Goal: Check status: Check status

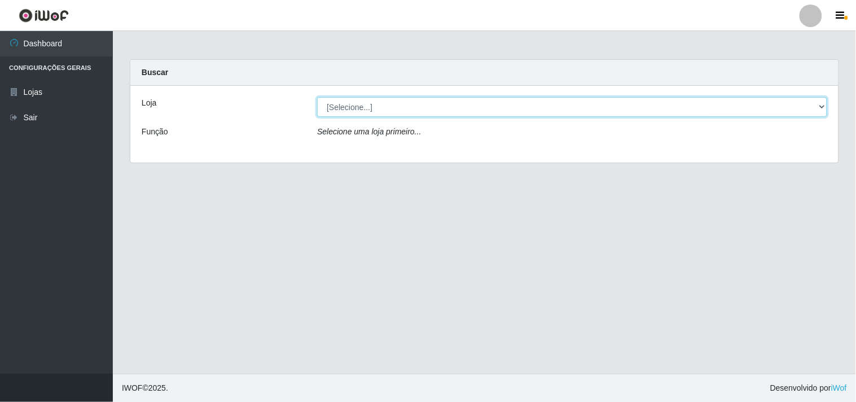
click at [465, 98] on select "[Selecione...] Hiper Queiroz - [GEOGRAPHIC_DATA]" at bounding box center [572, 107] width 510 height 20
drag, startPoint x: 469, startPoint y: 105, endPoint x: 476, endPoint y: 123, distance: 18.8
click at [469, 105] on select "[Selecione...] Hiper Queiroz - [GEOGRAPHIC_DATA]" at bounding box center [572, 107] width 510 height 20
click at [476, 109] on select "[Selecione...] Hiper Queiroz - [GEOGRAPHIC_DATA]" at bounding box center [572, 107] width 510 height 20
select select "514"
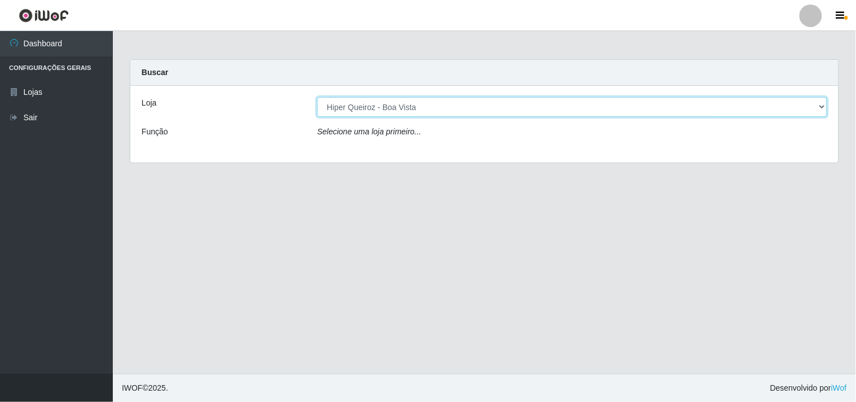
click at [317, 97] on select "[Selecione...] Hiper Queiroz - [GEOGRAPHIC_DATA]" at bounding box center [572, 107] width 510 height 20
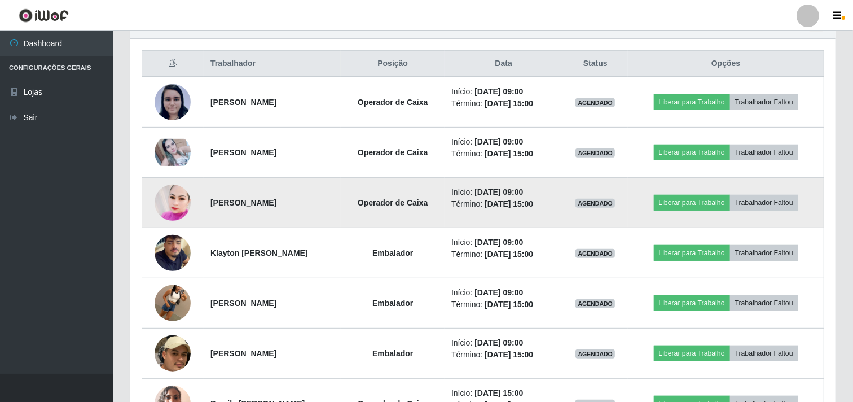
scroll to position [438, 0]
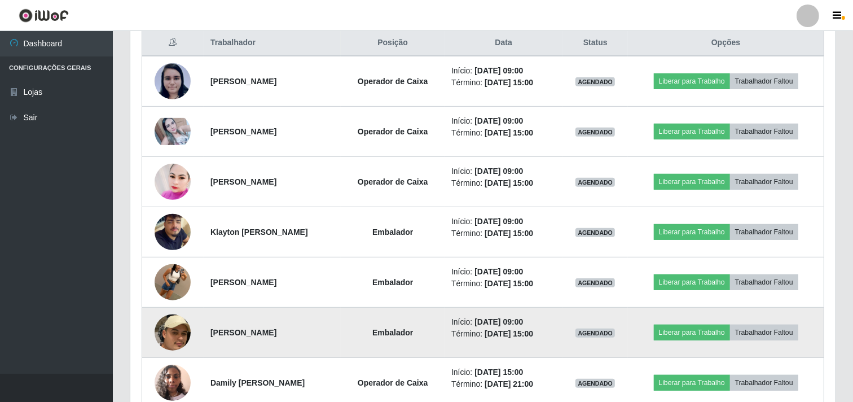
click at [176, 332] on img at bounding box center [173, 332] width 36 height 94
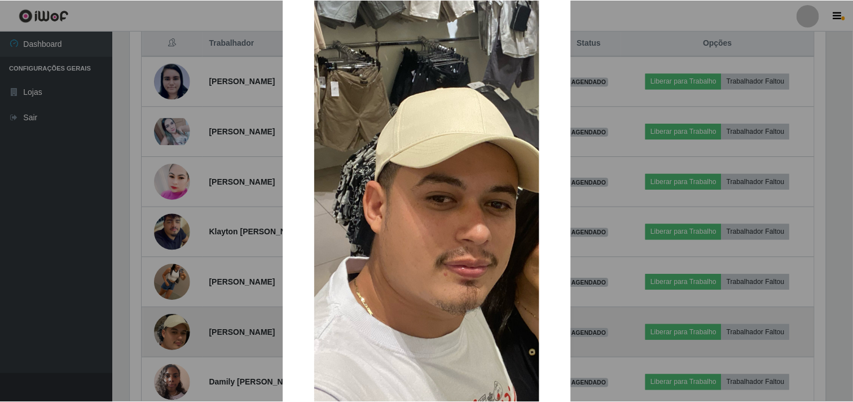
scroll to position [125, 0]
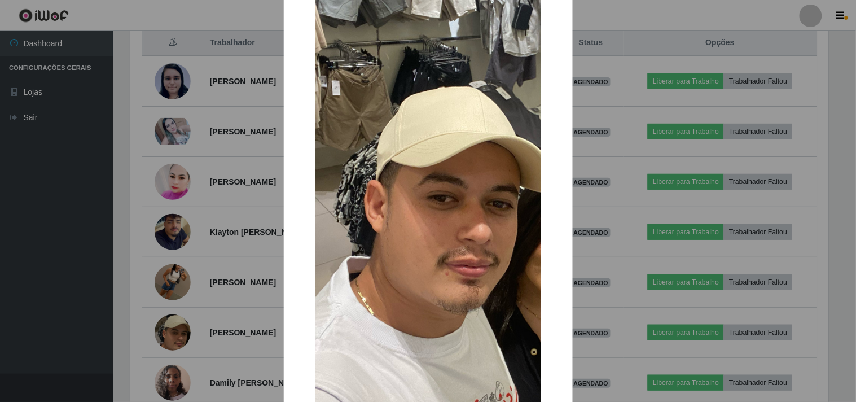
click at [177, 331] on div "× OK Cancel" at bounding box center [428, 201] width 856 height 402
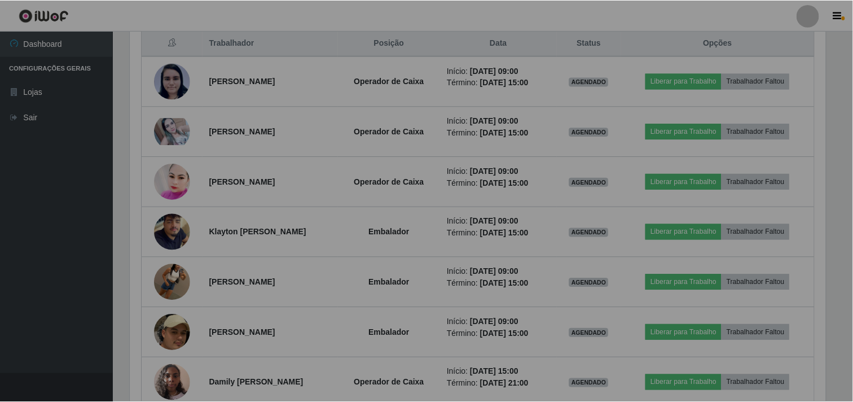
scroll to position [234, 705]
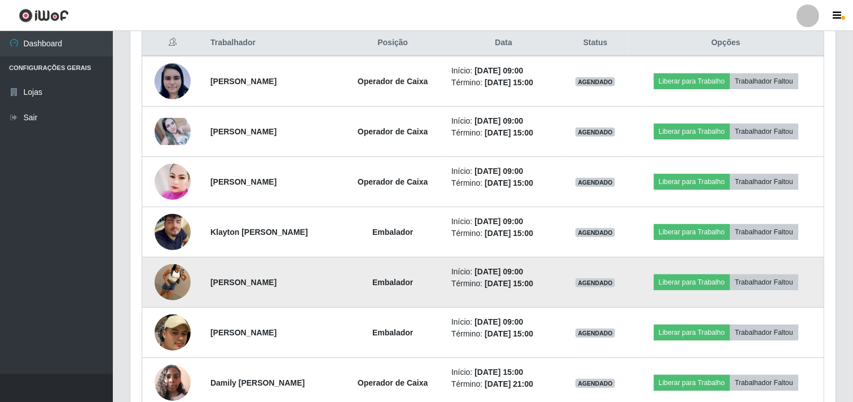
click at [177, 278] on img at bounding box center [173, 282] width 36 height 64
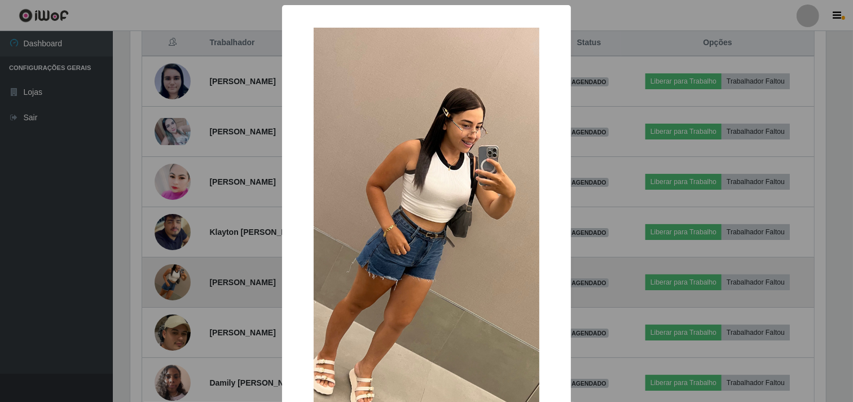
scroll to position [234, 698]
click at [177, 278] on div "× OK Cancel" at bounding box center [428, 201] width 856 height 402
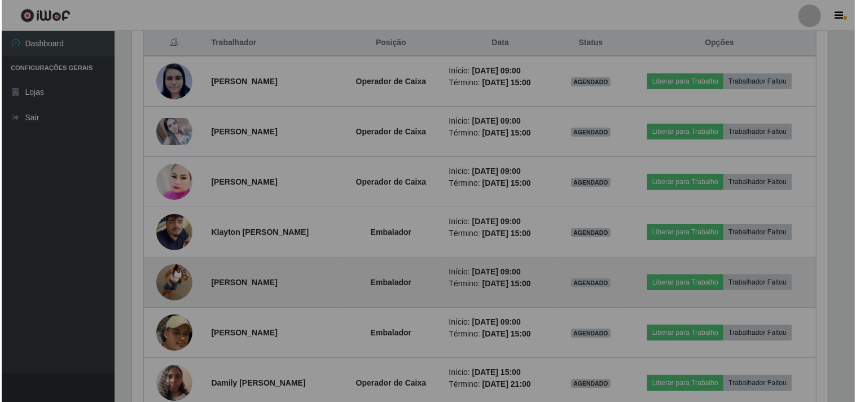
scroll to position [234, 705]
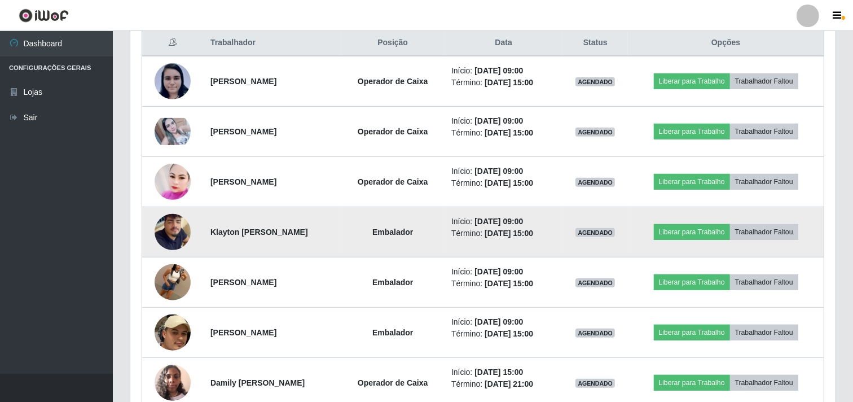
click at [165, 225] on img at bounding box center [173, 232] width 36 height 64
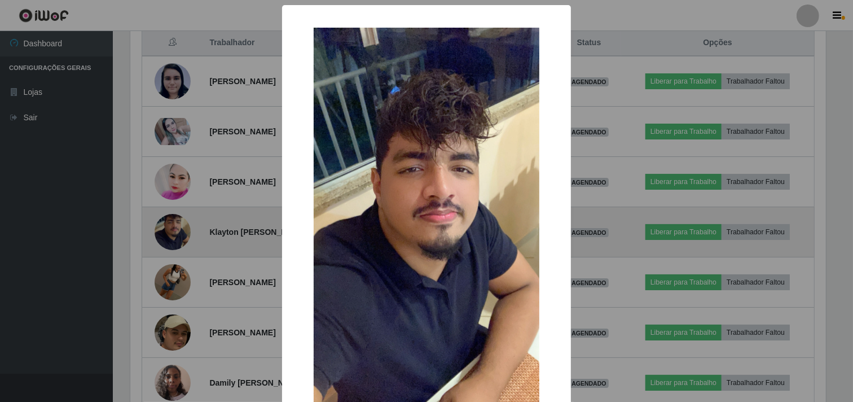
scroll to position [234, 698]
click at [165, 225] on div "× OK Cancel" at bounding box center [428, 201] width 856 height 402
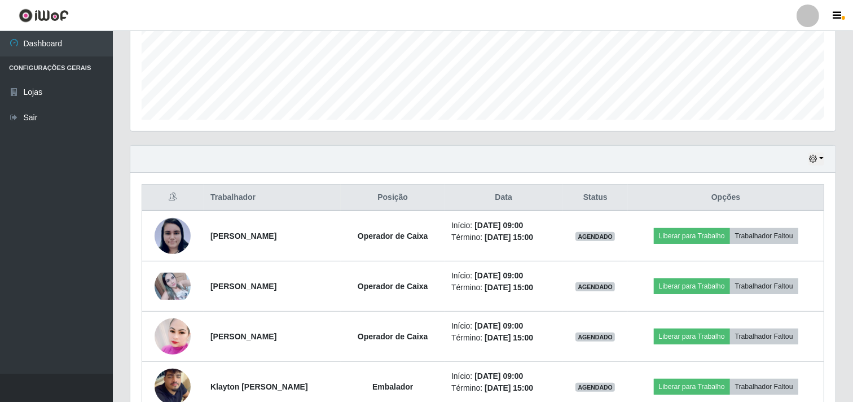
scroll to position [188, 0]
